Goal: Transaction & Acquisition: Purchase product/service

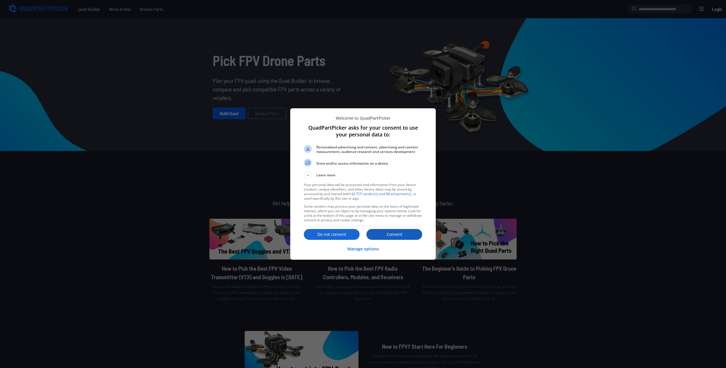
click at [405, 236] on p "Consent" at bounding box center [395, 234] width 56 height 6
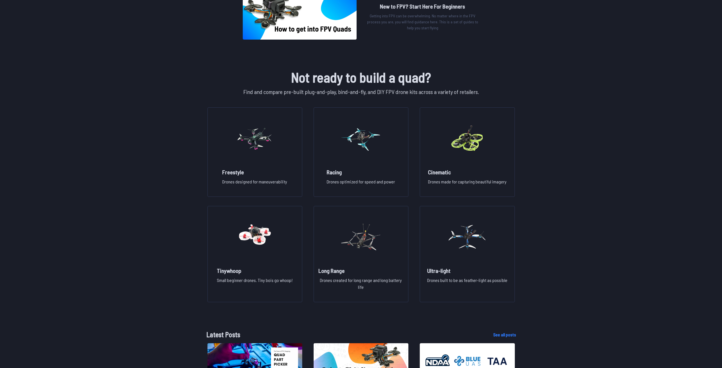
scroll to position [342, 0]
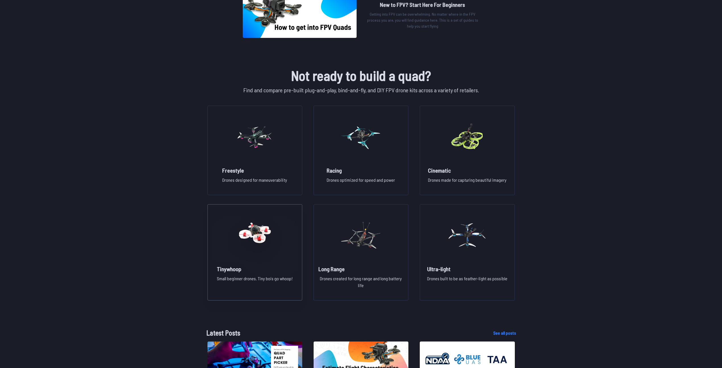
click at [265, 263] on figure at bounding box center [255, 234] width 64 height 60
click at [257, 164] on figure at bounding box center [255, 136] width 64 height 60
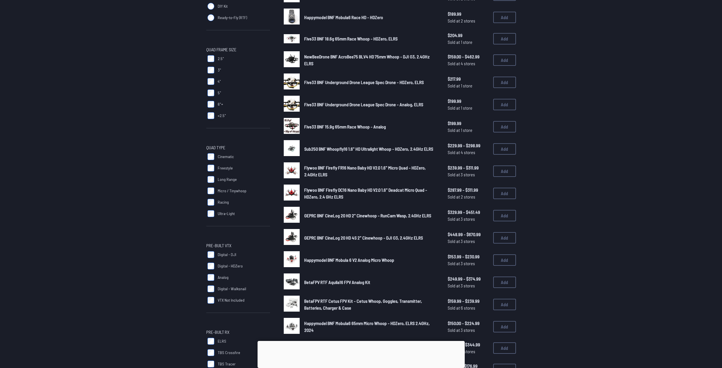
scroll to position [114, 0]
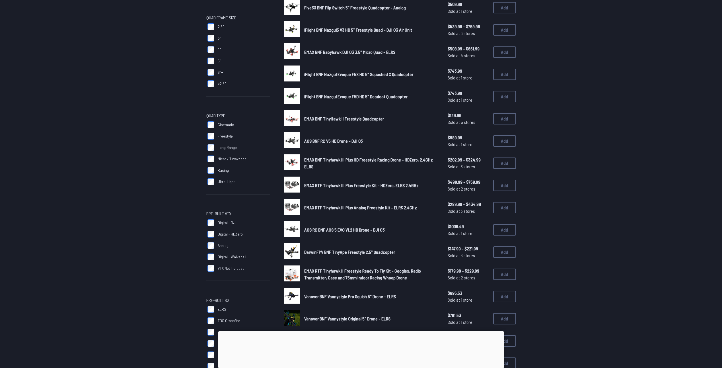
scroll to position [142, 0]
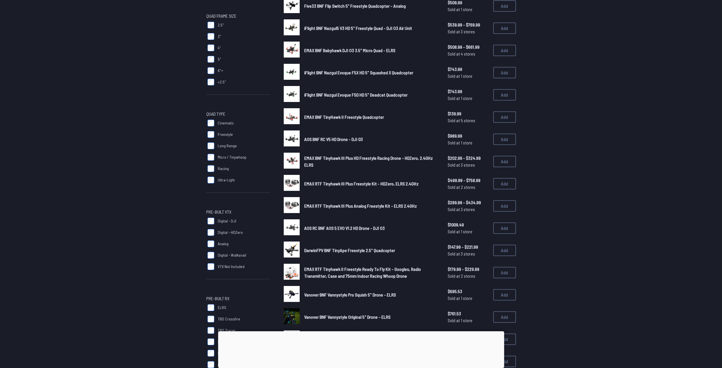
click at [220, 221] on span "Digital - DJI" at bounding box center [227, 221] width 19 height 6
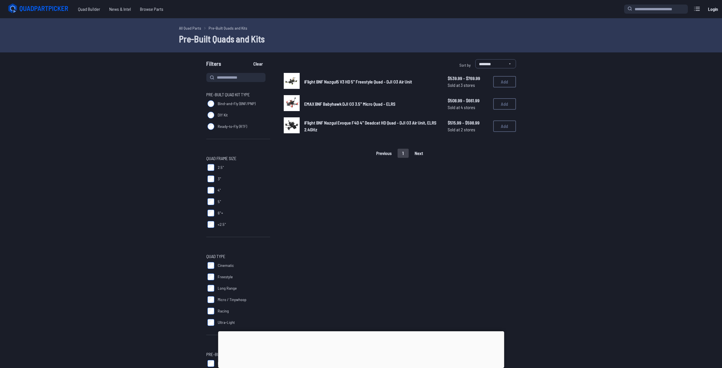
click at [296, 124] on img at bounding box center [292, 125] width 16 height 16
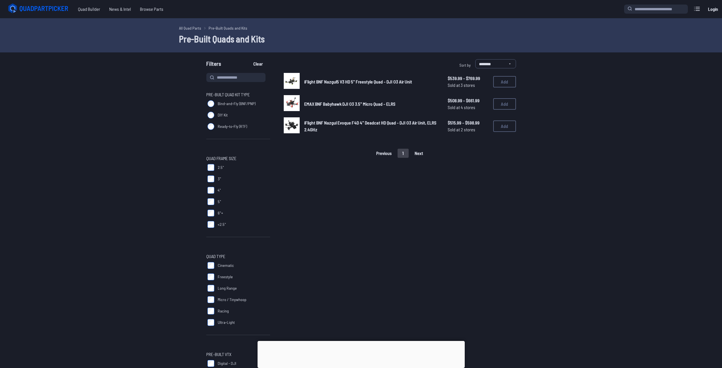
click at [297, 100] on img at bounding box center [292, 103] width 16 height 16
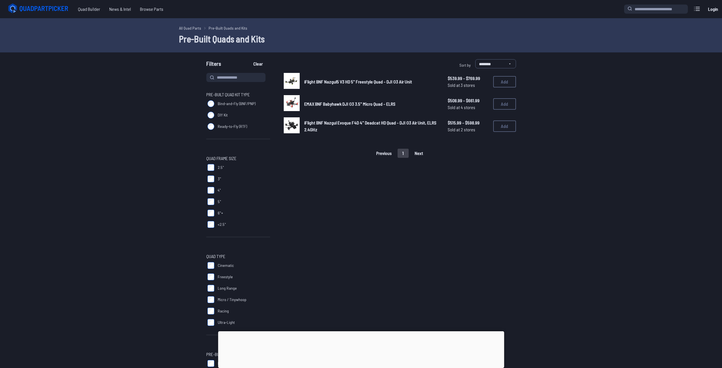
click at [294, 124] on img at bounding box center [292, 125] width 16 height 16
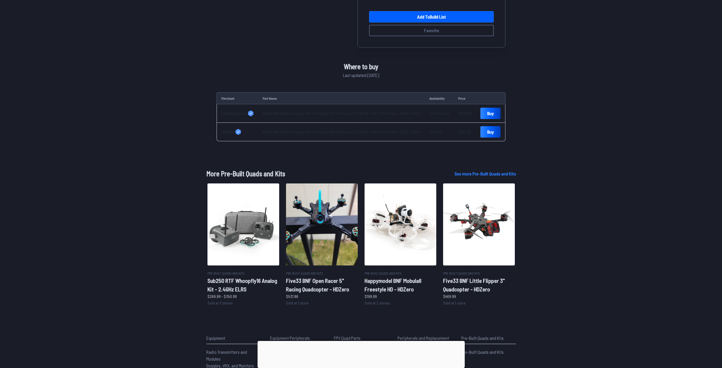
scroll to position [171, 0]
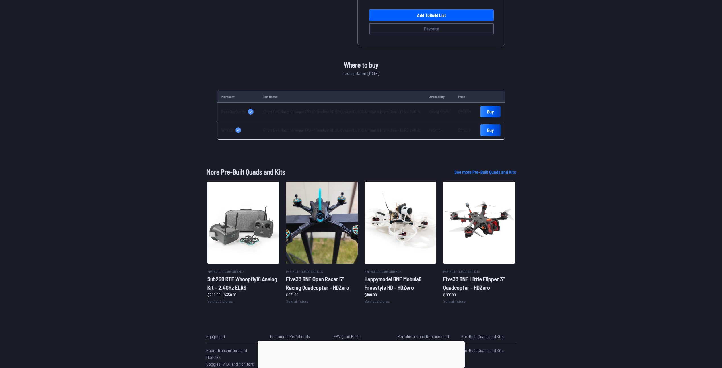
click at [485, 132] on link "Buy" at bounding box center [490, 129] width 20 height 11
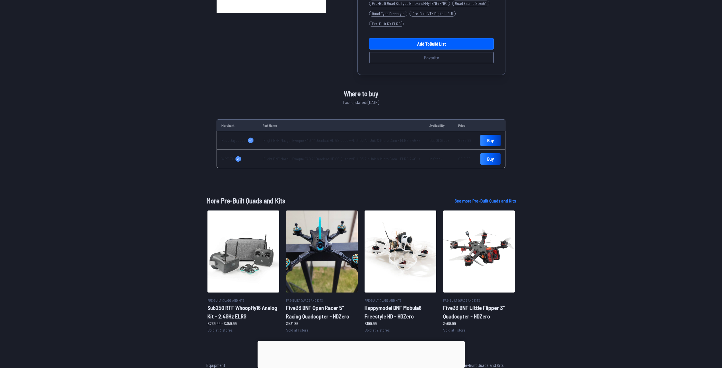
scroll to position [142, 0]
click at [480, 159] on link "Buy" at bounding box center [490, 158] width 20 height 11
